Goal: Entertainment & Leisure: Consume media (video, audio)

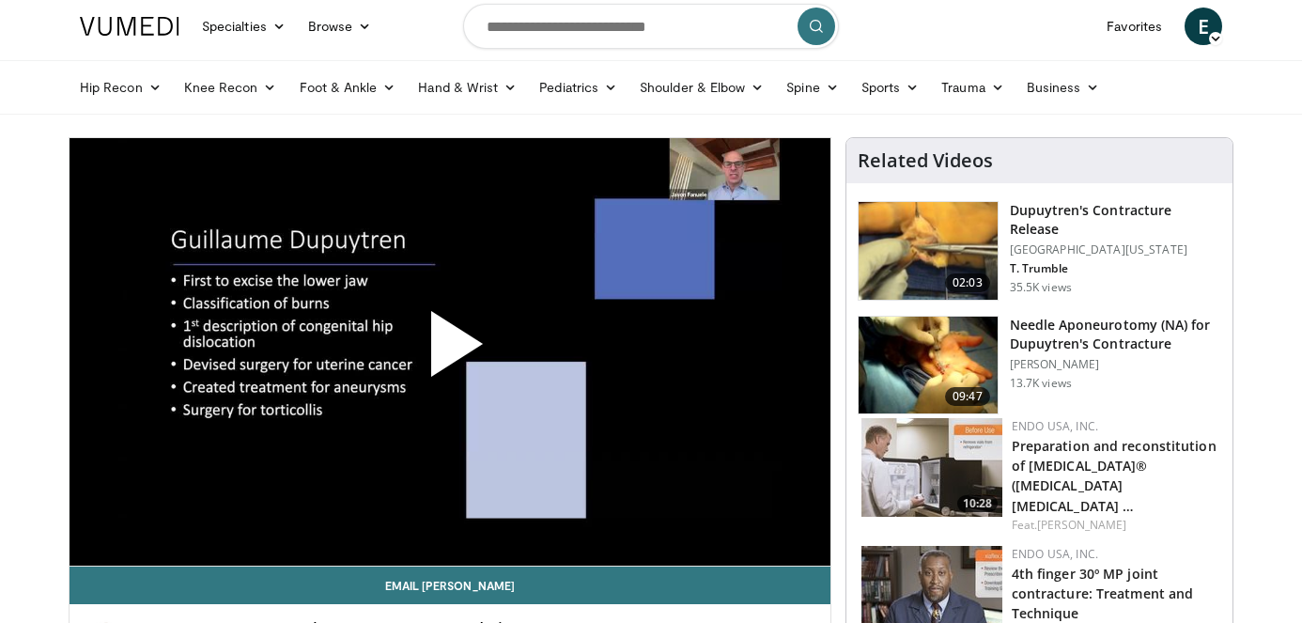
click at [450, 351] on span "Video Player" at bounding box center [450, 351] width 0 height 0
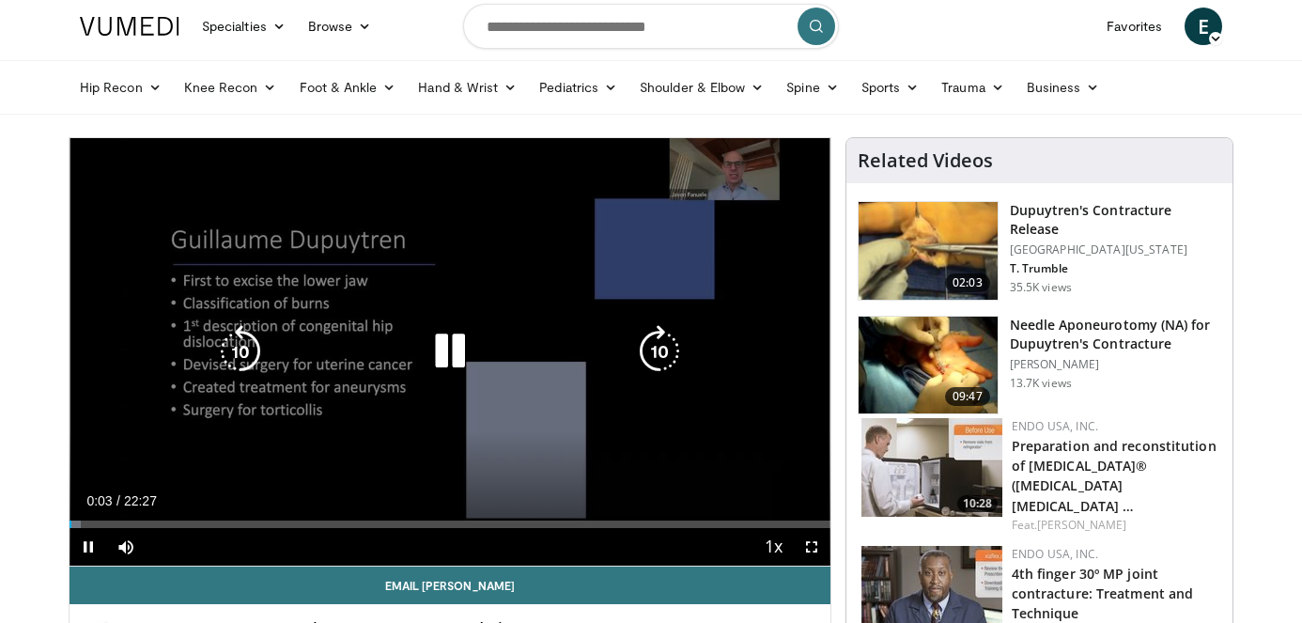
click at [126, 549] on span "Video Player" at bounding box center [126, 547] width 38 height 38
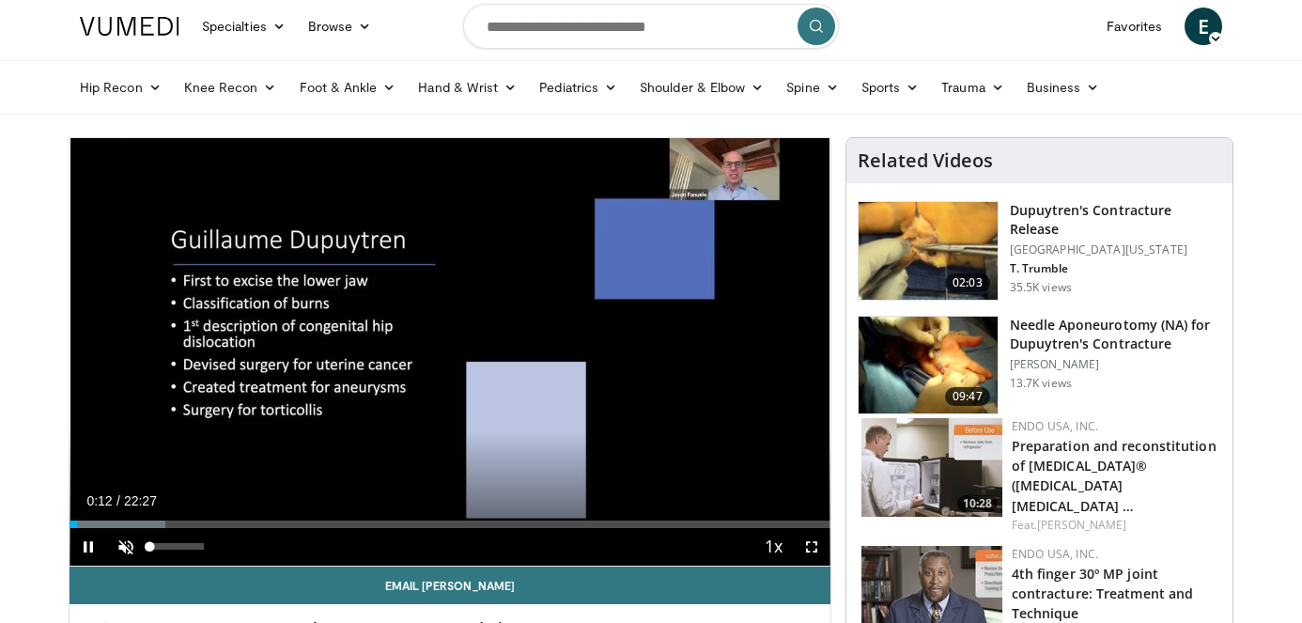
click at [129, 547] on span "Video Player" at bounding box center [126, 547] width 38 height 38
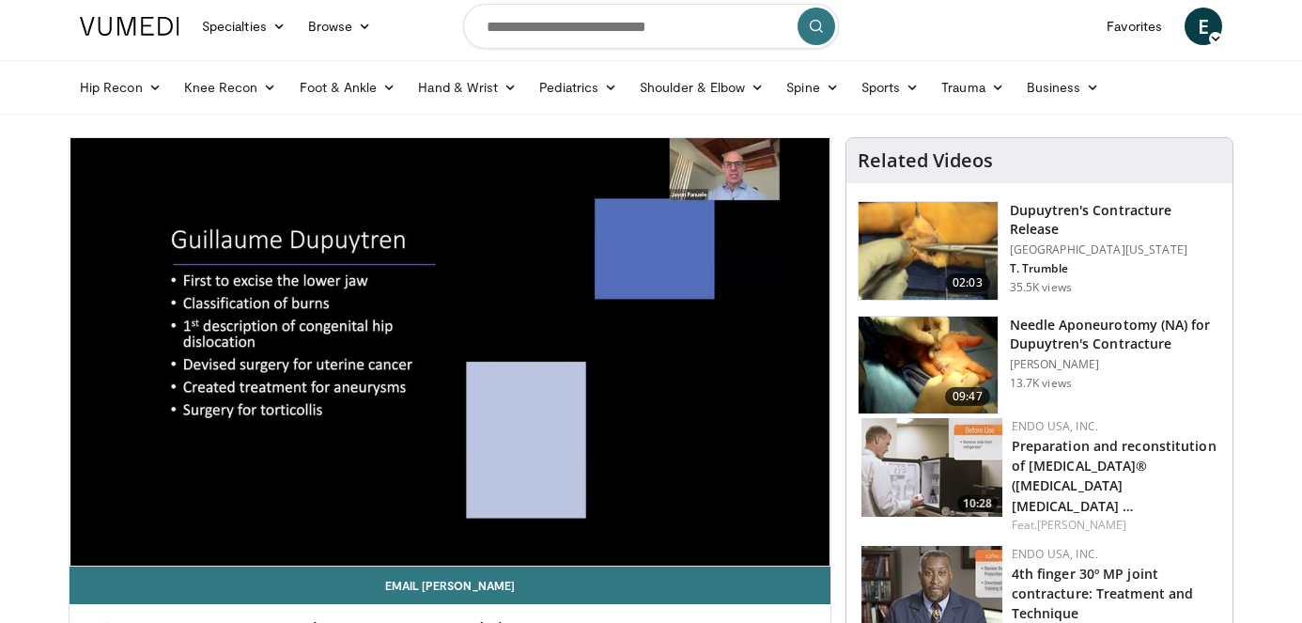
click at [779, 392] on div "10 seconds Tap to unmute" at bounding box center [450, 351] width 761 height 427
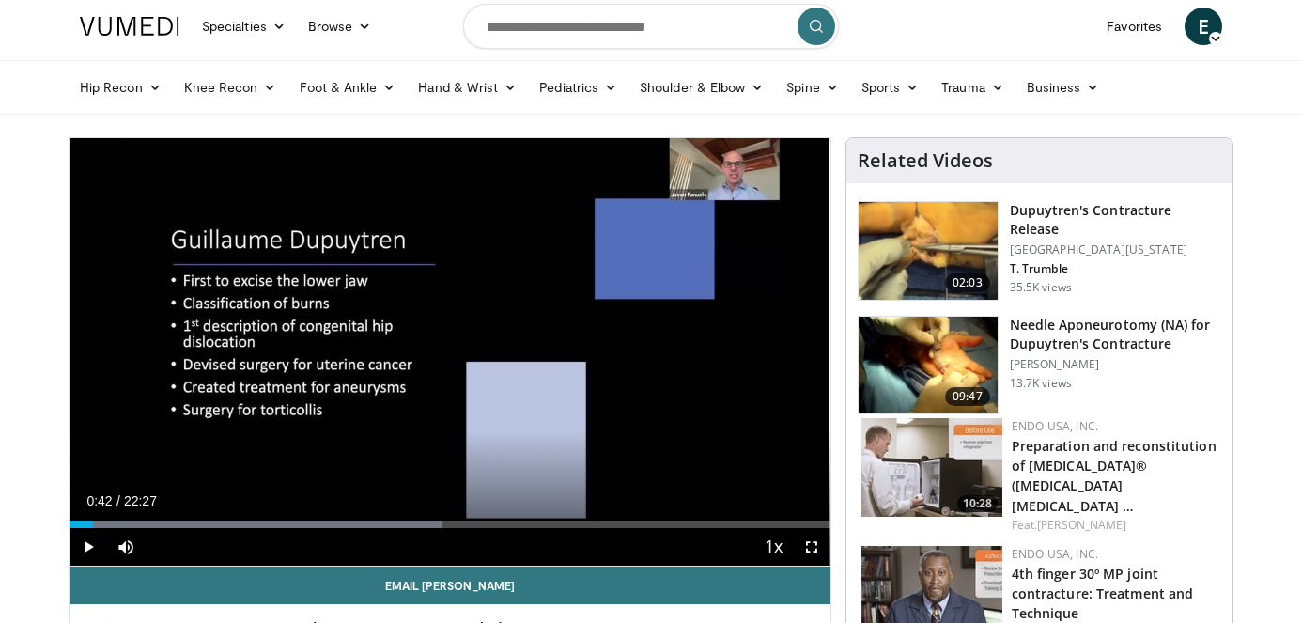
click at [814, 541] on span "Video Player" at bounding box center [812, 547] width 38 height 38
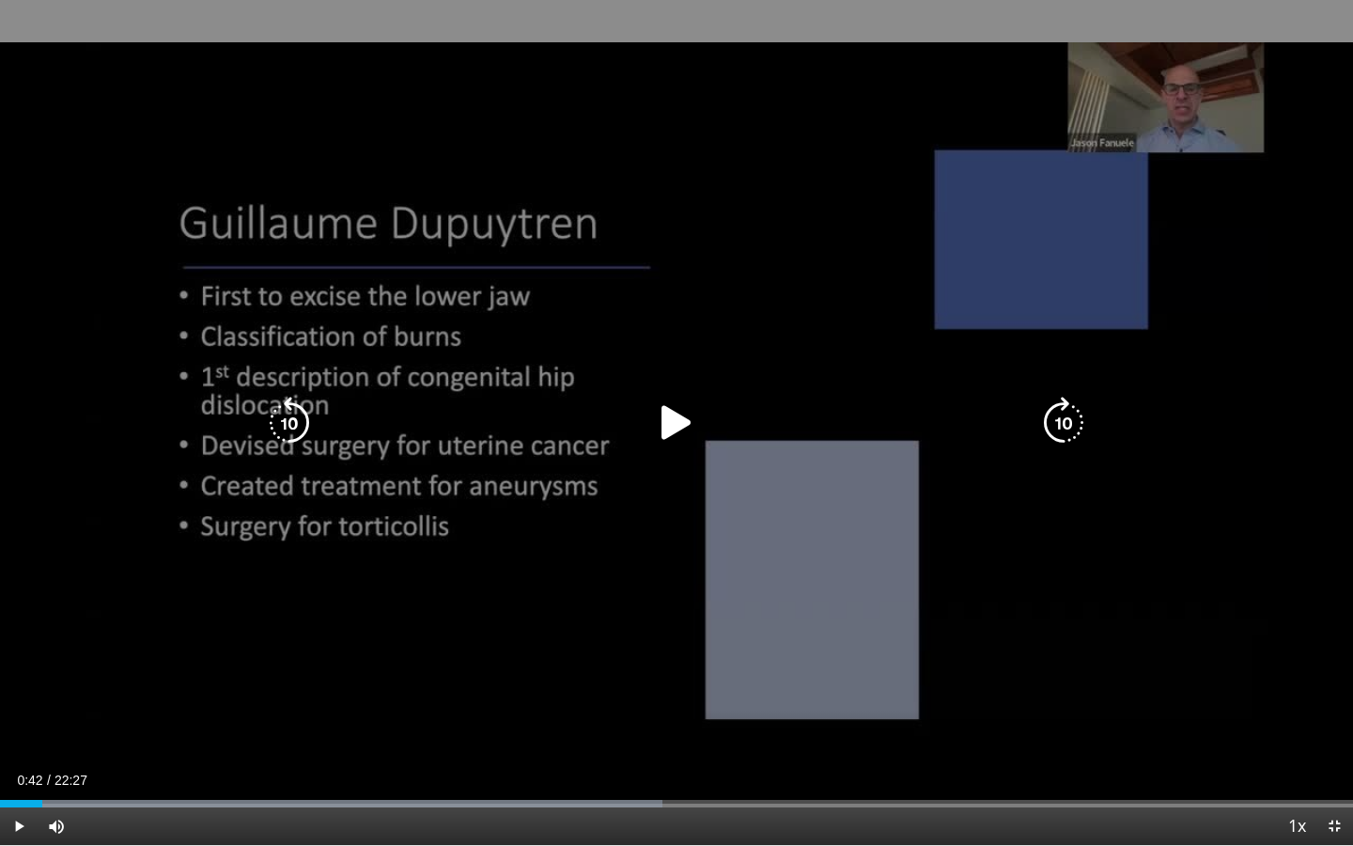
click at [676, 426] on icon "Video Player" at bounding box center [676, 422] width 53 height 53
click at [690, 422] on icon "Video Player" at bounding box center [676, 422] width 53 height 53
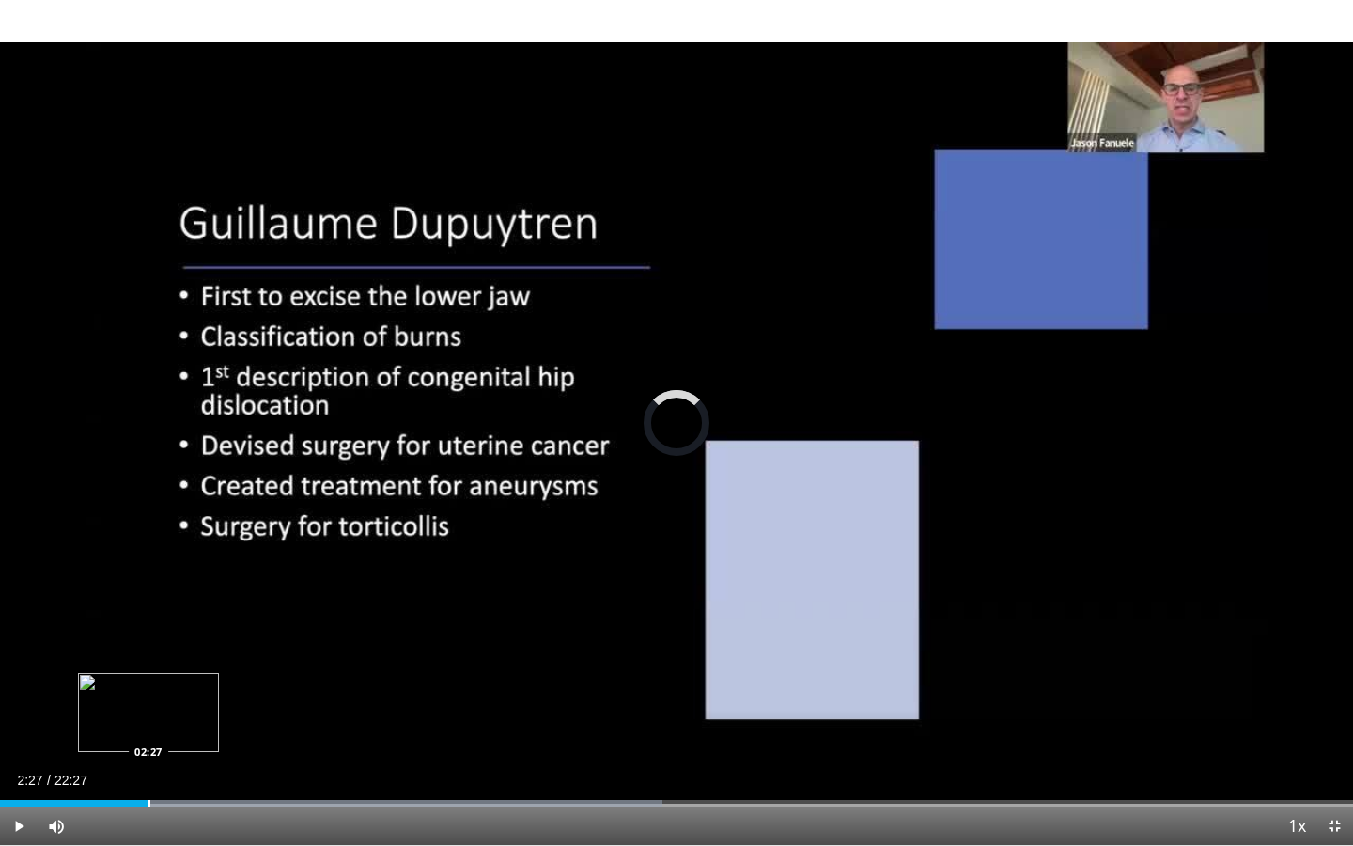
click at [148, 622] on div "Progress Bar" at bounding box center [149, 804] width 2 height 8
click at [156, 622] on div "Progress Bar" at bounding box center [157, 804] width 2 height 8
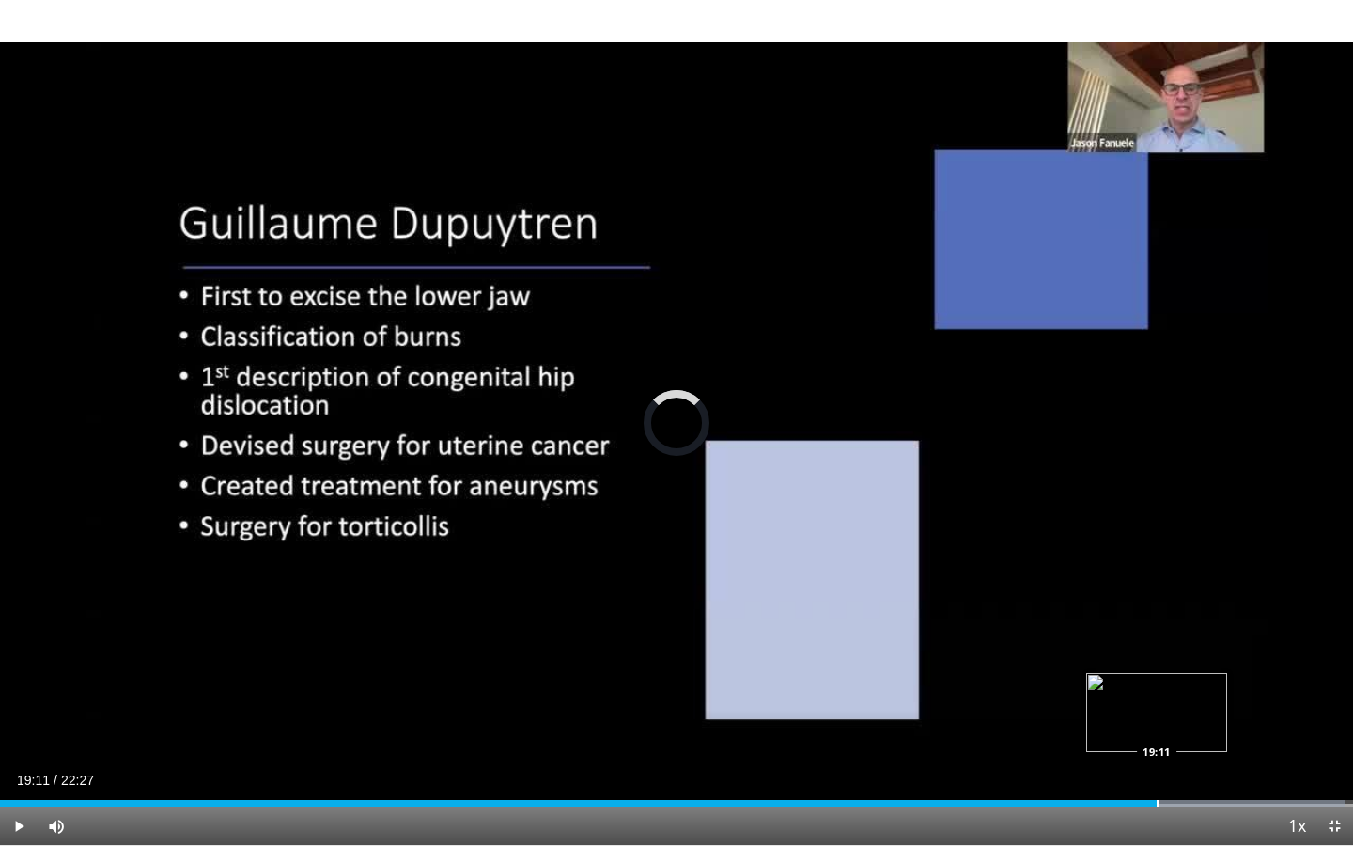
click at [1157, 622] on div "Progress Bar" at bounding box center [1158, 804] width 2 height 8
click at [1159, 622] on div "Progress Bar" at bounding box center [1160, 804] width 2 height 8
